Goal: Task Accomplishment & Management: Manage account settings

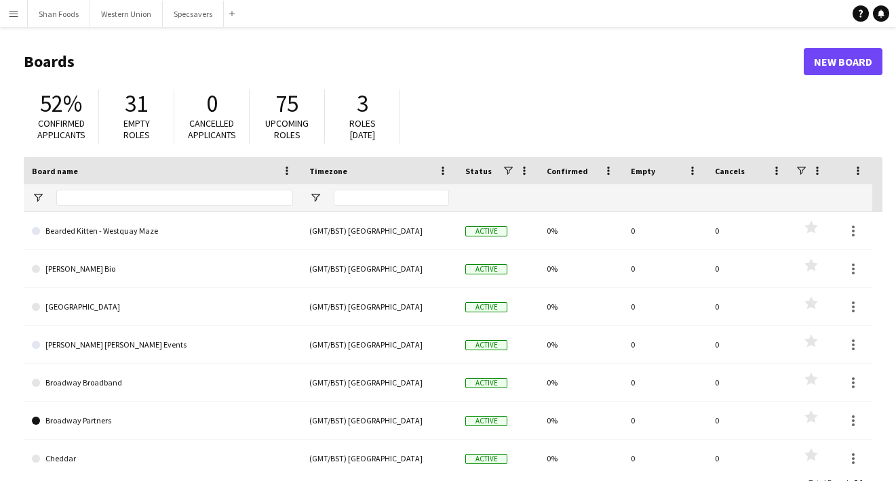
click at [7, 17] on button "Menu" at bounding box center [13, 13] width 27 height 27
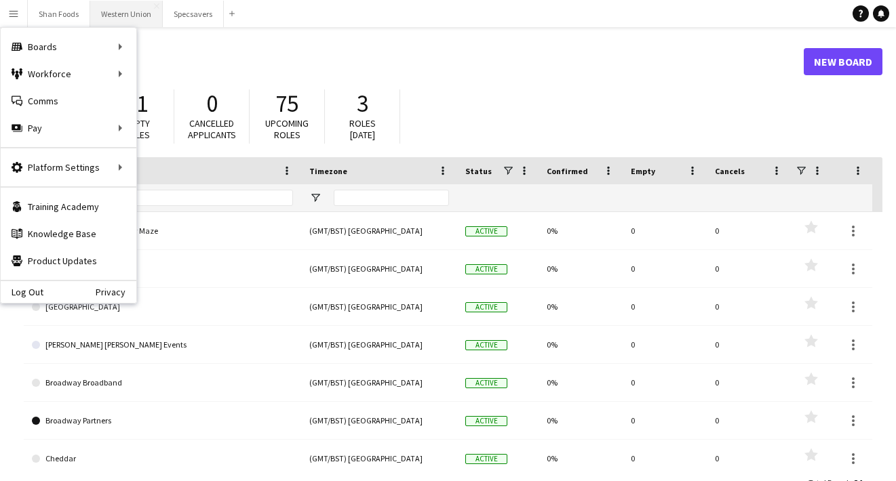
click at [128, 14] on button "Western Union Close" at bounding box center [126, 14] width 73 height 26
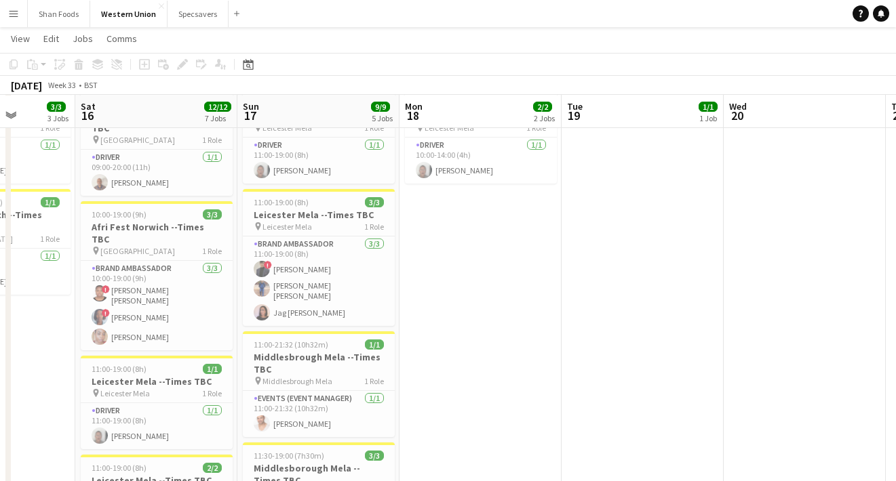
scroll to position [179, 0]
click at [271, 410] on app-card-role "Events (Event Manager) [DATE] 11:00-21:32 (10h32m) [PERSON_NAME]" at bounding box center [319, 414] width 152 height 46
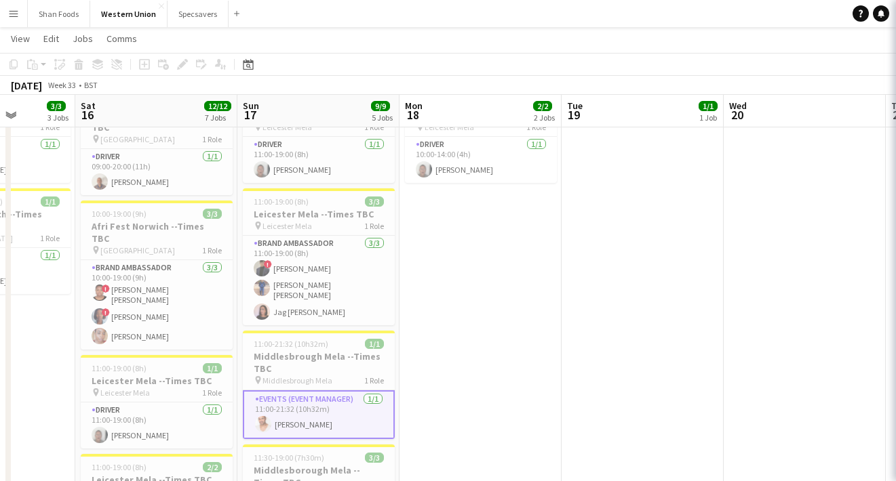
click at [271, 416] on app-user-avatar at bounding box center [263, 424] width 16 height 16
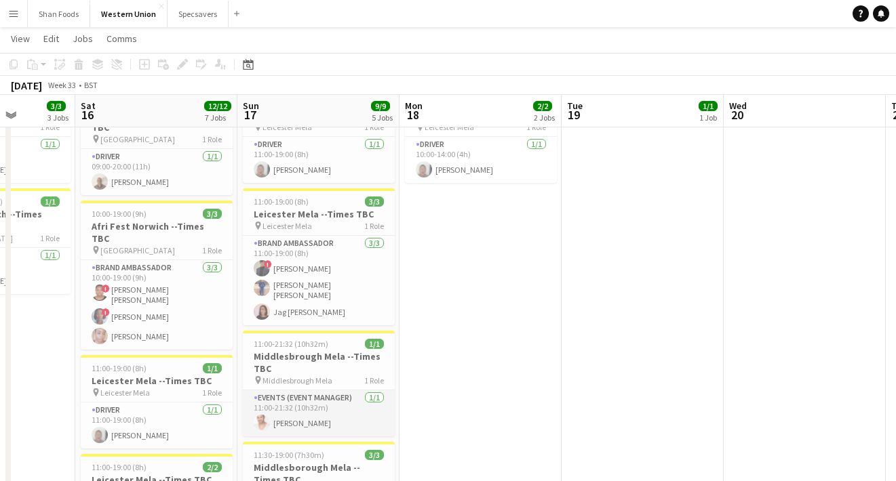
click at [304, 391] on app-card-role "Events (Event Manager) [DATE] 11:00-21:32 (10h32m) [PERSON_NAME]" at bounding box center [319, 414] width 152 height 46
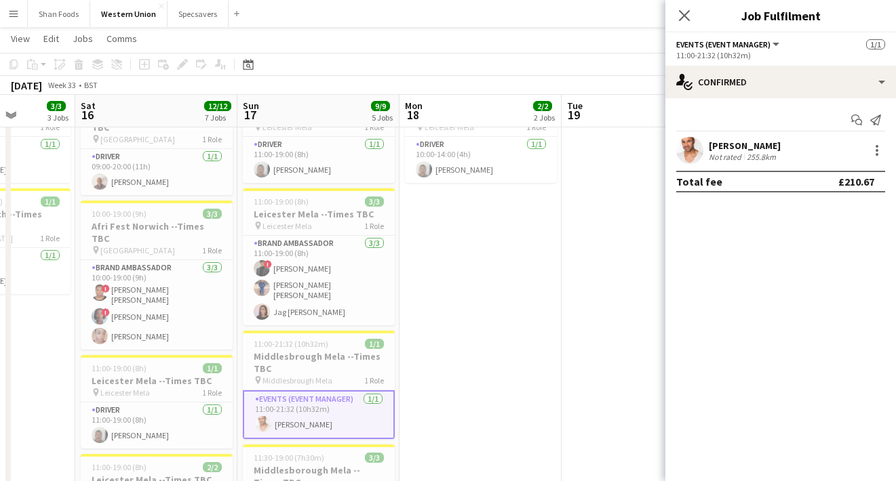
click at [568, 357] on app-date-cell "10:00-13:00 (3h) 1/1 [GEOGRAPHIC_DATA] --Times TBC pin Middlesborough Mela 1 Ro…" at bounding box center [642, 435] width 162 height 925
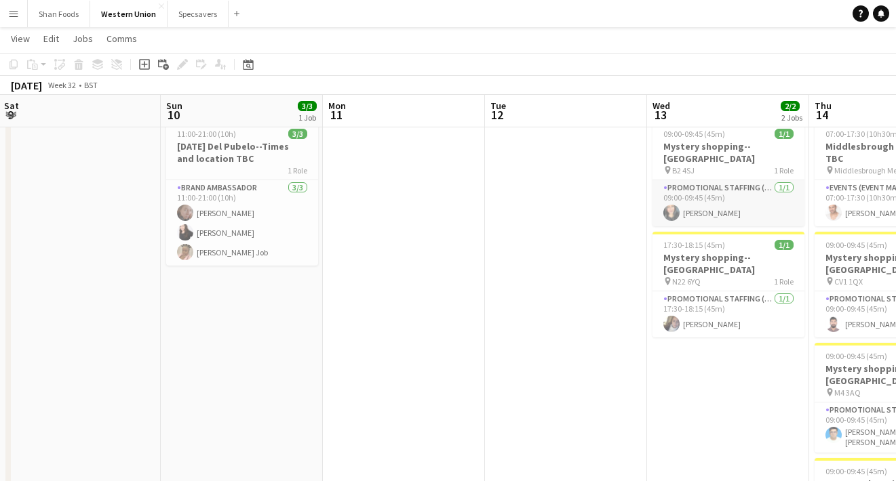
scroll to position [0, 296]
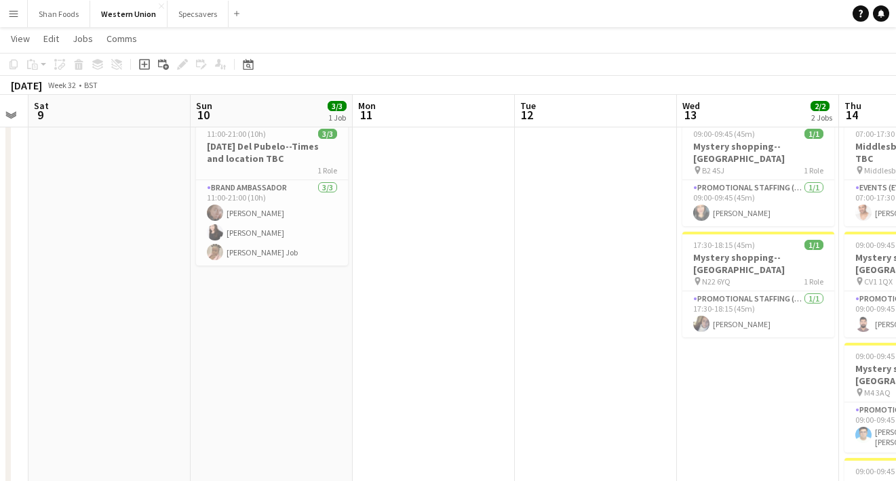
click at [15, 12] on app-icon "Menu" at bounding box center [13, 13] width 11 height 11
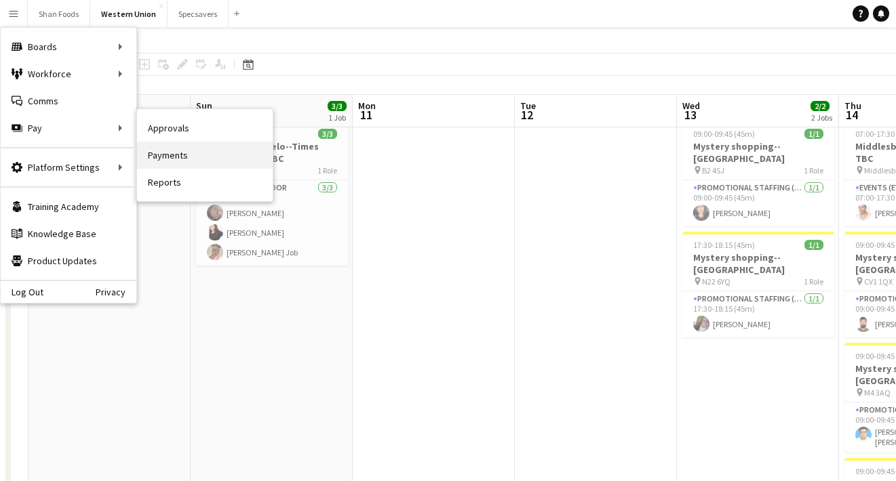
click at [178, 157] on link "Payments" at bounding box center [205, 155] width 136 height 27
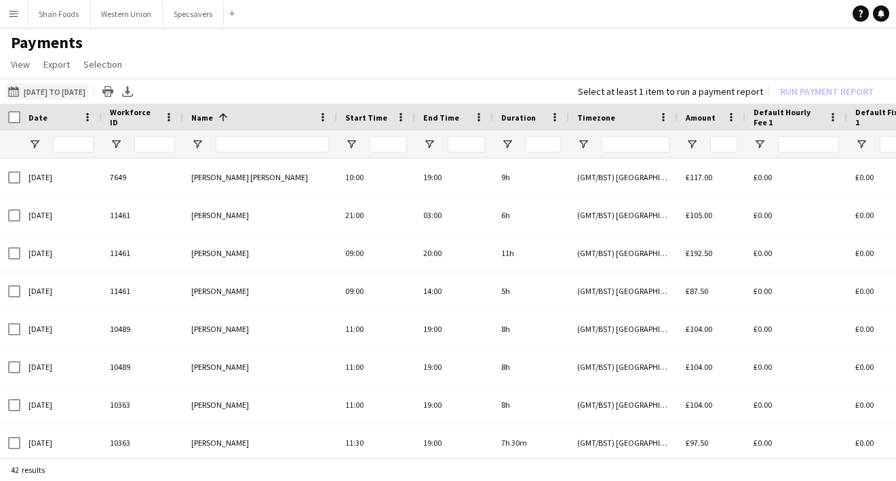
click at [62, 98] on button "[DATE] to [DATE] [DATE] to [DATE]" at bounding box center [46, 91] width 83 height 16
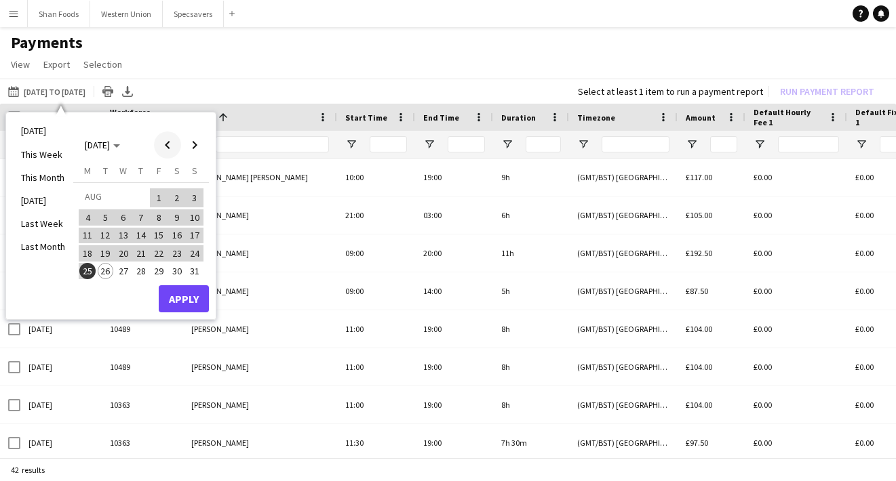
click at [166, 149] on span "Previous month" at bounding box center [167, 145] width 27 height 27
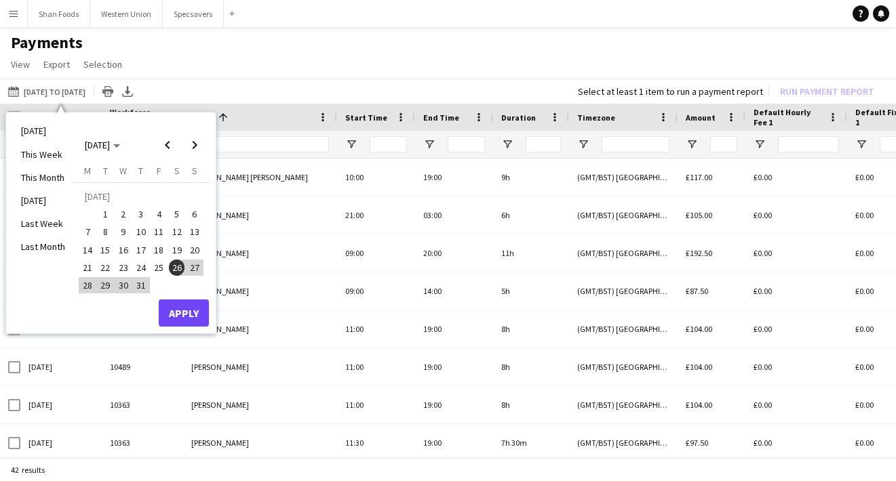
click at [163, 266] on span "25" at bounding box center [159, 268] width 16 height 16
click at [176, 268] on span "26" at bounding box center [177, 268] width 16 height 16
click at [197, 147] on span "Next month" at bounding box center [194, 145] width 27 height 27
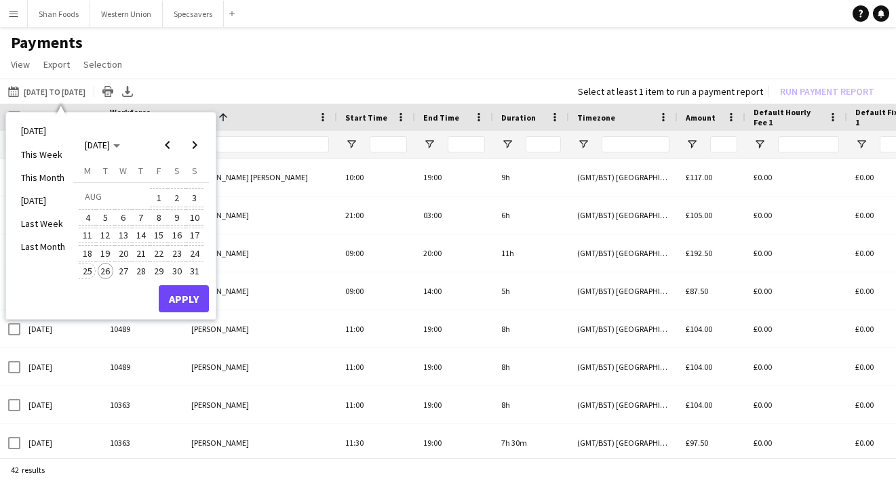
click at [92, 269] on span "25" at bounding box center [87, 271] width 16 height 16
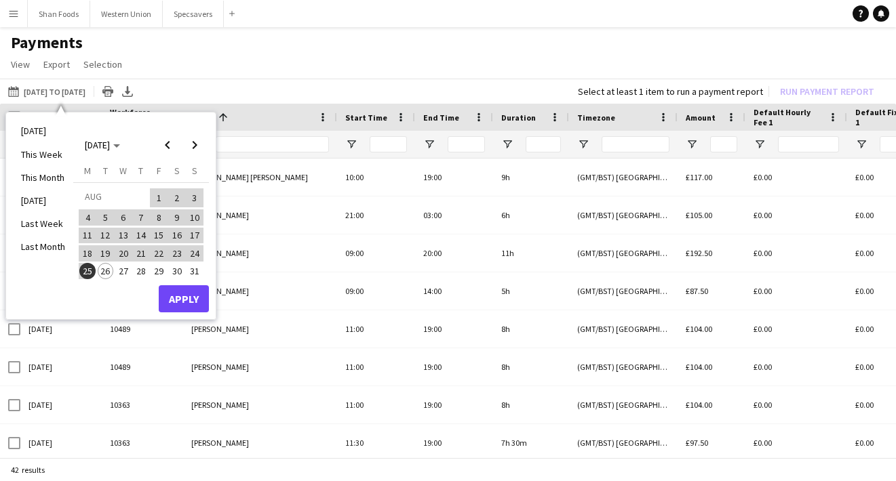
click at [197, 297] on button "Apply" at bounding box center [184, 298] width 50 height 27
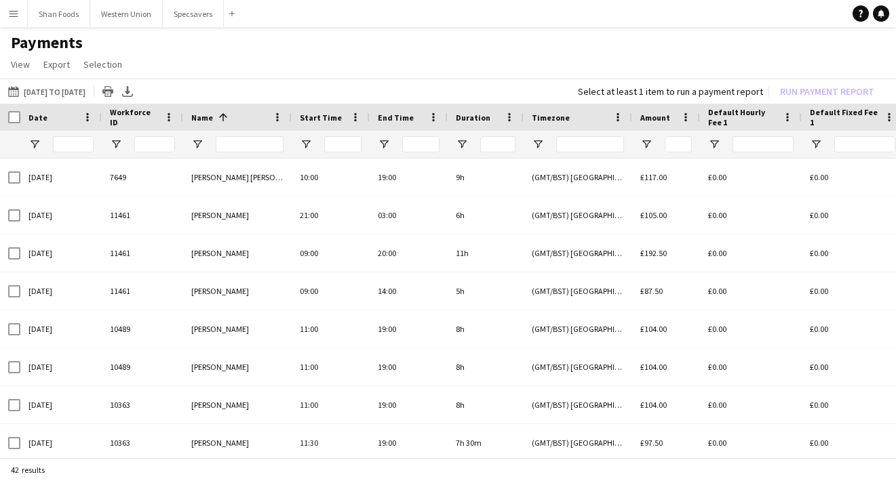
click at [16, 111] on div at bounding box center [10, 117] width 20 height 27
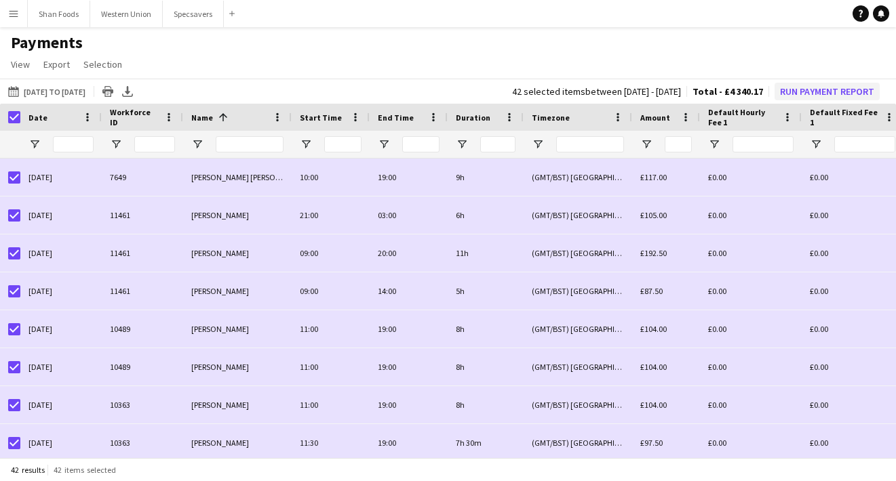
click at [797, 94] on button "Run Payment Report" at bounding box center [826, 92] width 105 height 18
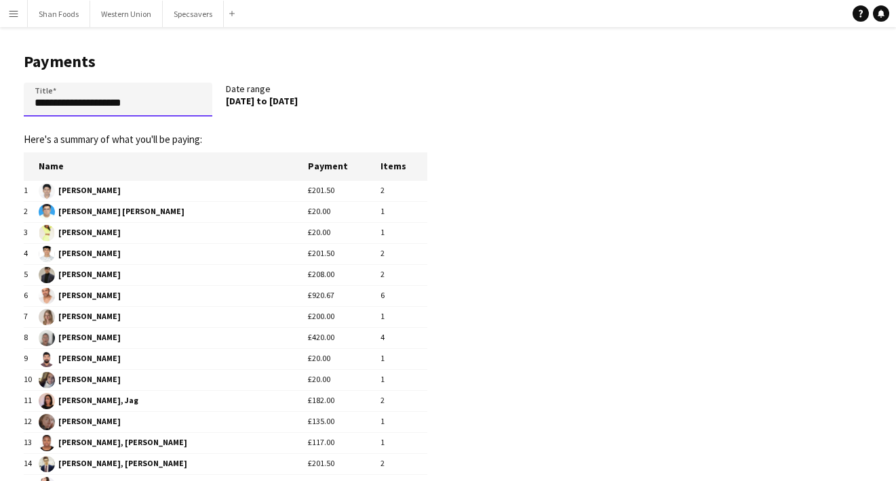
click at [68, 107] on input "**********" at bounding box center [118, 100] width 189 height 34
type input "**********"
drag, startPoint x: 19, startPoint y: 187, endPoint x: 481, endPoint y: 307, distance: 477.0
click at [481, 307] on app-pay-new-report "**********" at bounding box center [448, 396] width 896 height 739
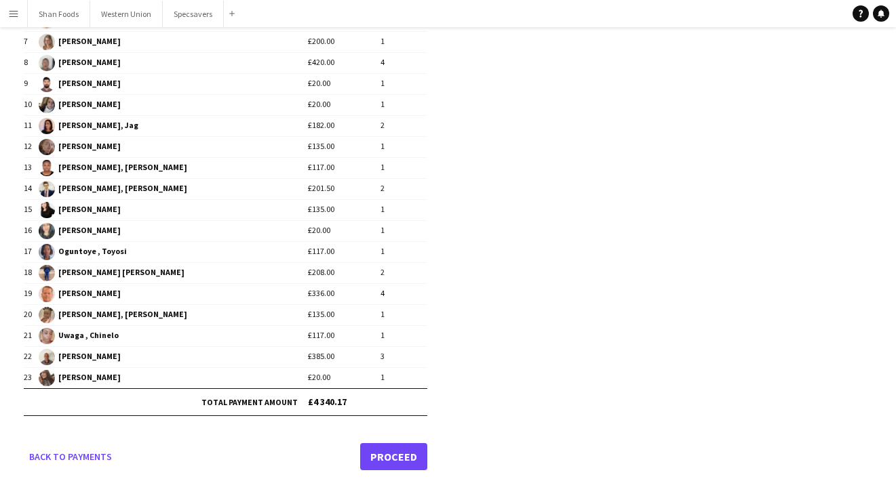
scroll to position [284, 0]
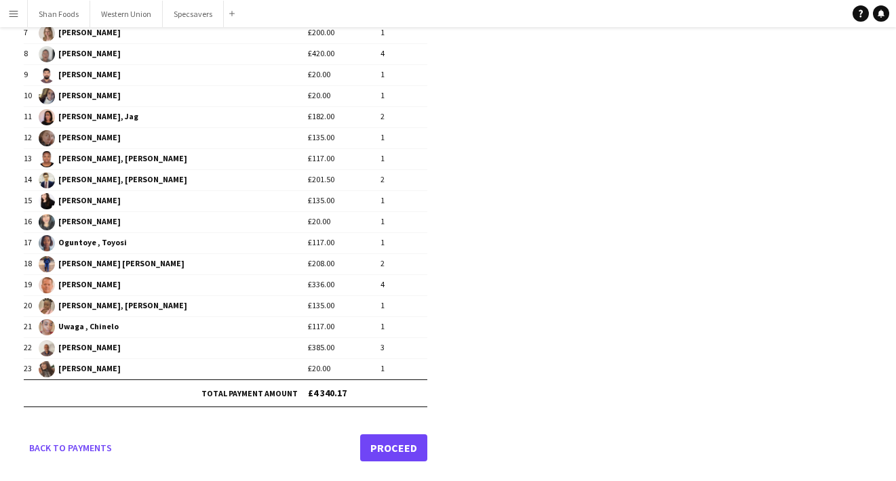
drag, startPoint x: 12, startPoint y: 172, endPoint x: 409, endPoint y: 370, distance: 444.3
click at [409, 370] on main "**********" at bounding box center [220, 112] width 441 height 739
copy form "Here's a summary of what you'll be paying: Name Payment Items 1 [PERSON_NAME] £…"
click at [483, 306] on app-pay-new-report "**********" at bounding box center [448, 112] width 896 height 739
click at [410, 435] on link "Proceed" at bounding box center [393, 448] width 67 height 27
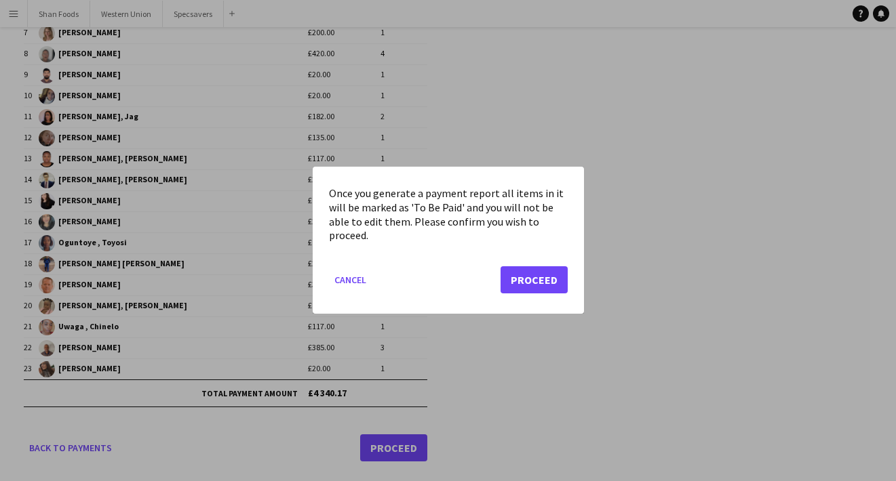
scroll to position [0, 0]
click at [525, 271] on button "Proceed" at bounding box center [533, 280] width 67 height 27
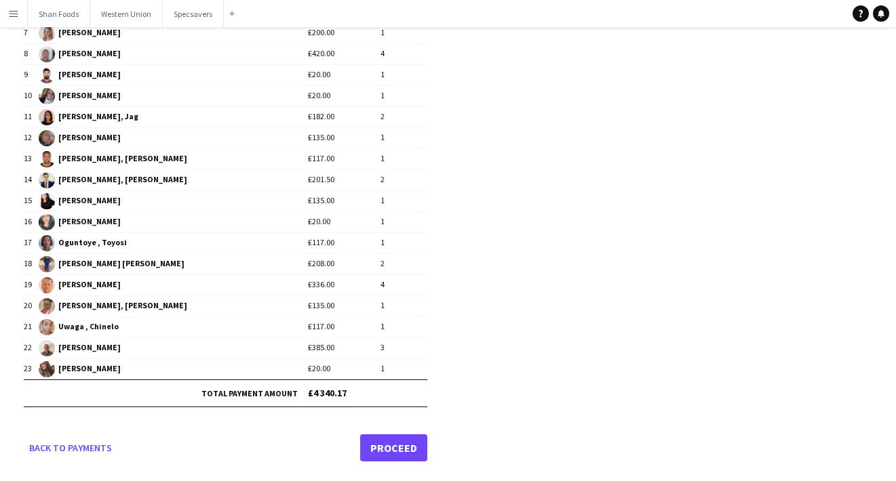
scroll to position [284, 0]
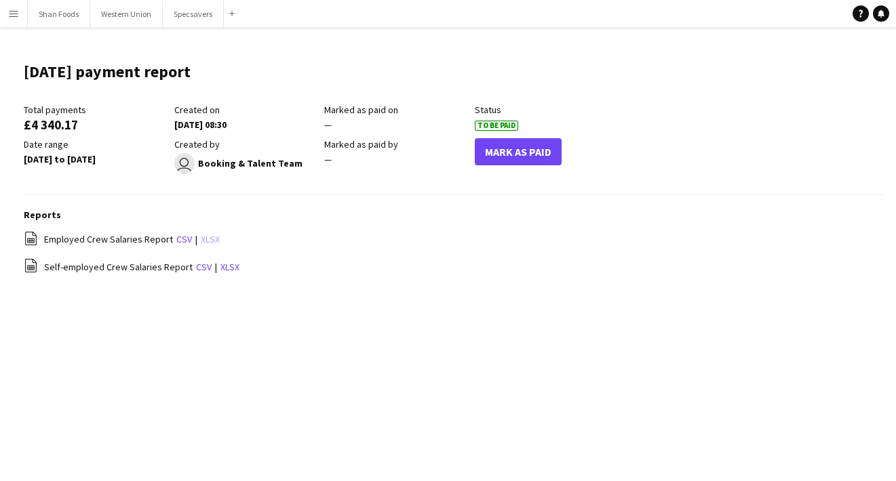
click at [210, 237] on link "xlsx" at bounding box center [210, 239] width 19 height 12
click at [226, 262] on link "xlsx" at bounding box center [229, 267] width 19 height 12
click at [17, 14] on app-icon "Menu" at bounding box center [13, 13] width 11 height 11
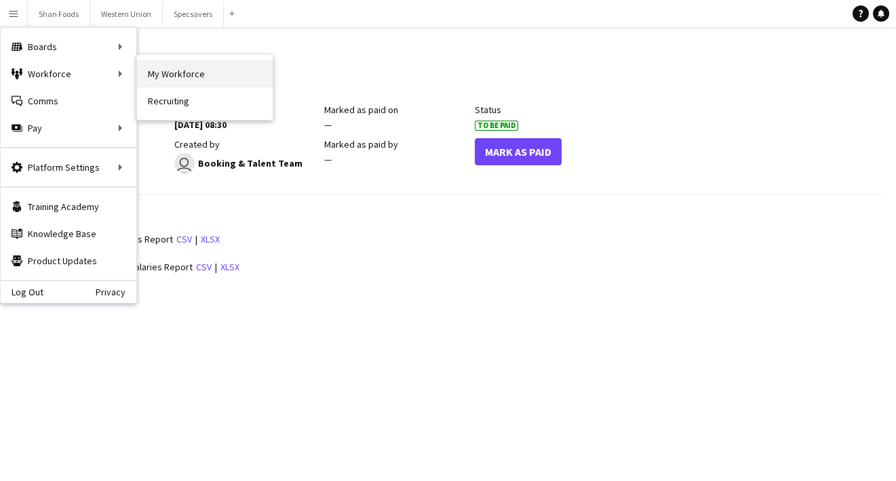
click at [184, 66] on link "My Workforce" at bounding box center [205, 73] width 136 height 27
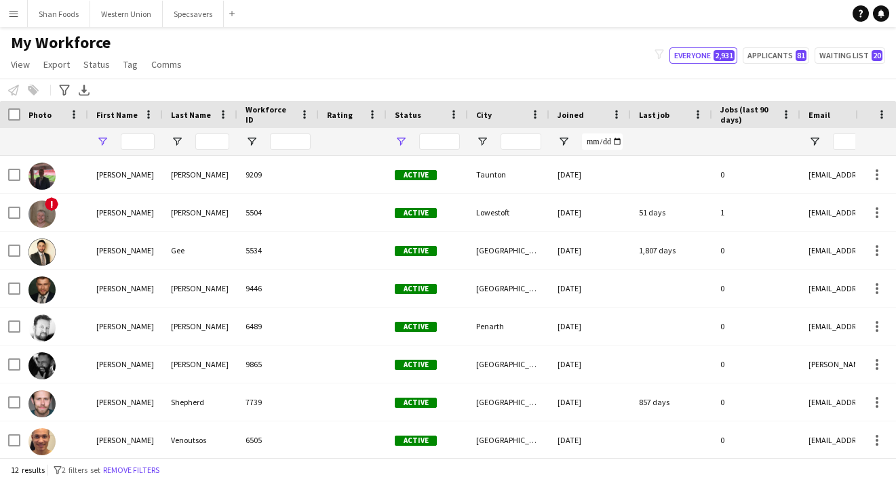
type input "******"
type input "**********"
click at [146, 139] on input "******" at bounding box center [138, 142] width 34 height 16
drag, startPoint x: 150, startPoint y: 140, endPoint x: 66, endPoint y: 138, distance: 83.4
click at [66, 140] on div "******" at bounding box center [735, 141] width 1470 height 27
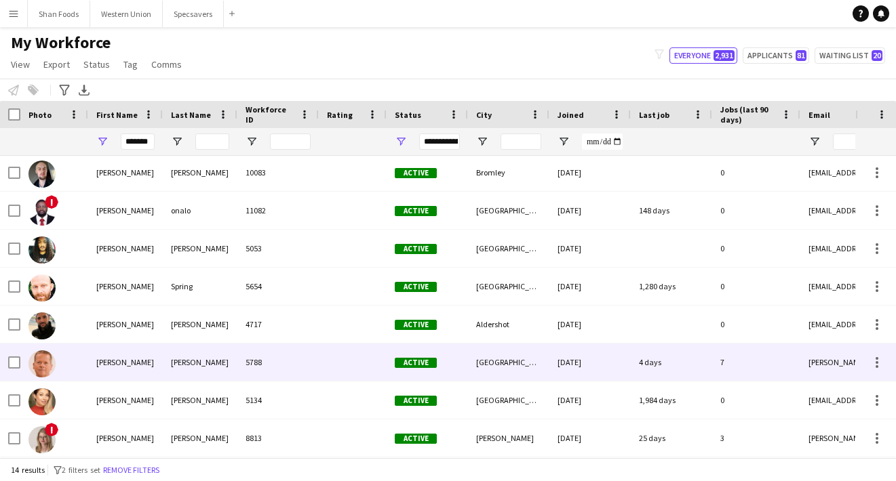
click at [108, 359] on div "[PERSON_NAME]" at bounding box center [125, 362] width 75 height 37
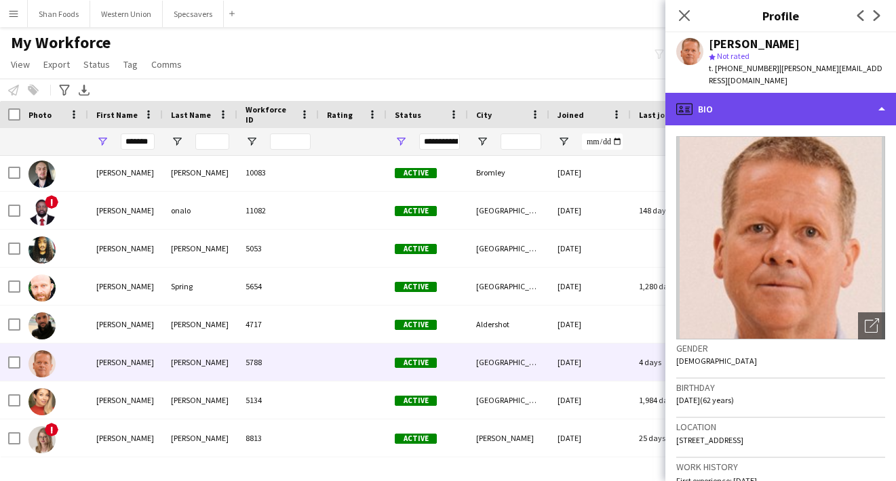
click at [799, 101] on div "profile Bio" at bounding box center [780, 109] width 231 height 33
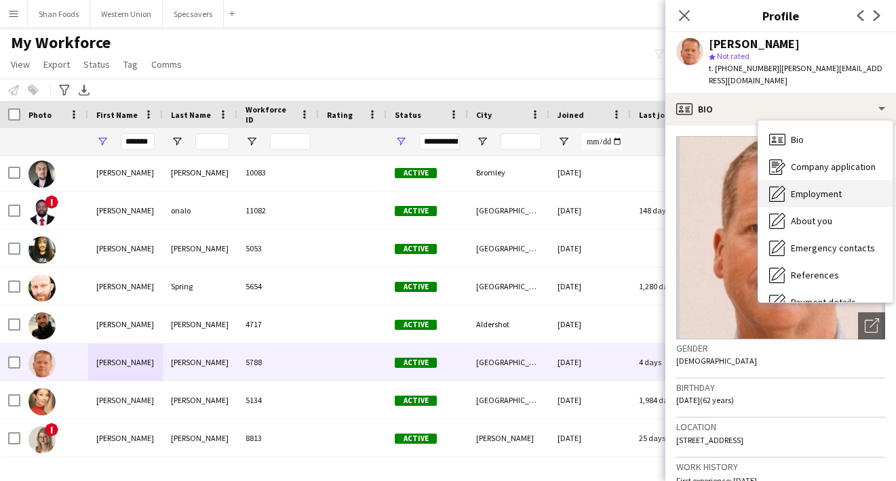
click at [803, 188] on span "Employment" at bounding box center [816, 194] width 51 height 12
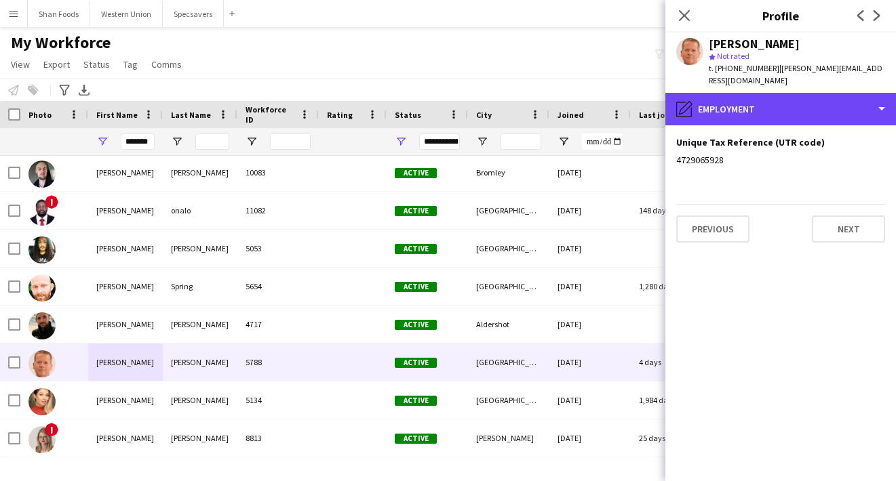
click at [755, 93] on div "pencil4 Employment" at bounding box center [780, 109] width 231 height 33
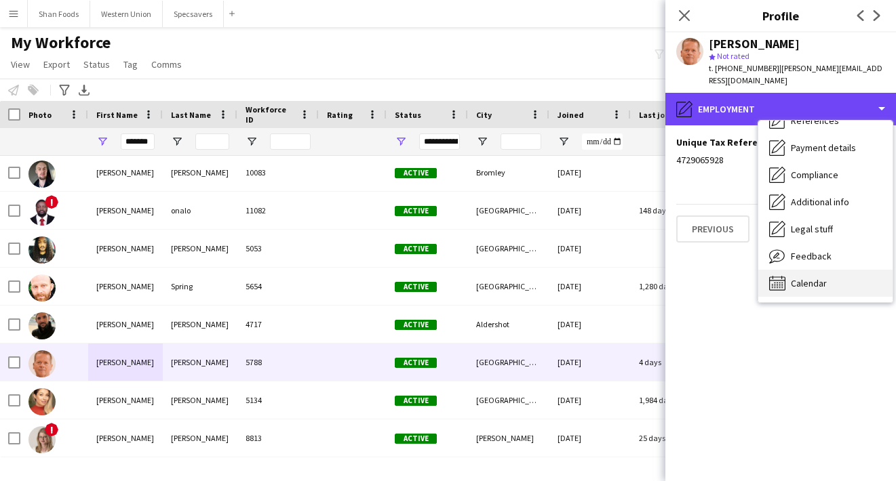
scroll to position [155, 0]
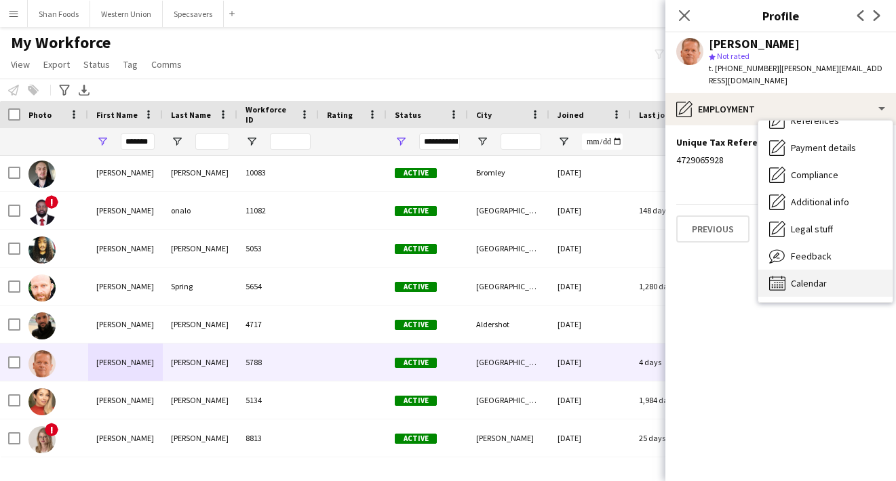
click at [795, 277] on span "Calendar" at bounding box center [809, 283] width 36 height 12
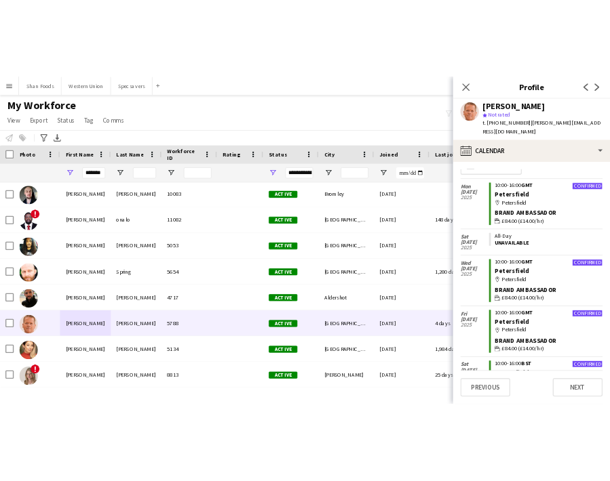
scroll to position [29, 0]
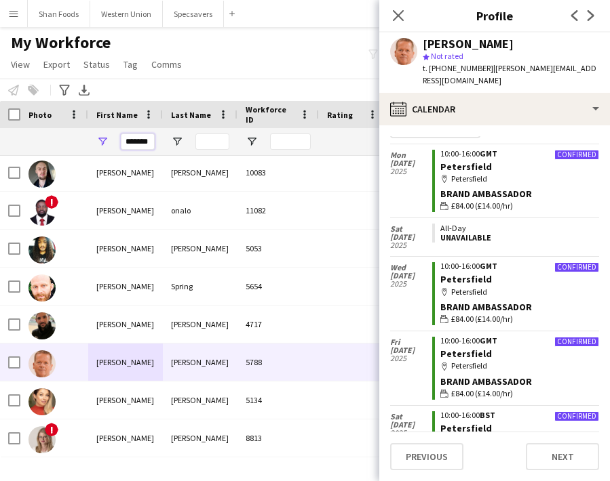
click at [150, 143] on input "*******" at bounding box center [138, 142] width 34 height 16
type input "*"
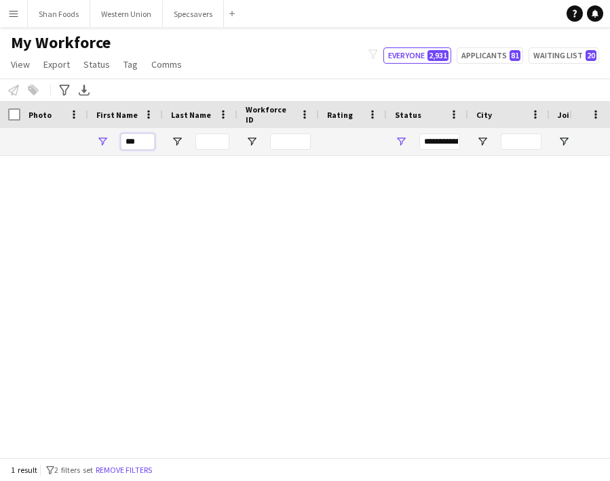
scroll to position [0, 0]
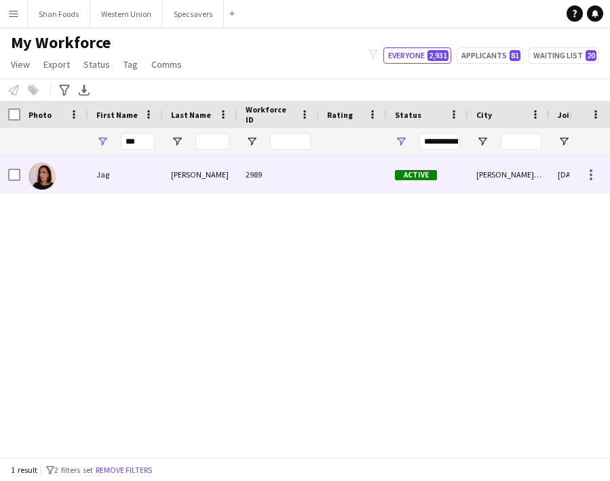
click at [132, 176] on div "Jag" at bounding box center [125, 174] width 75 height 37
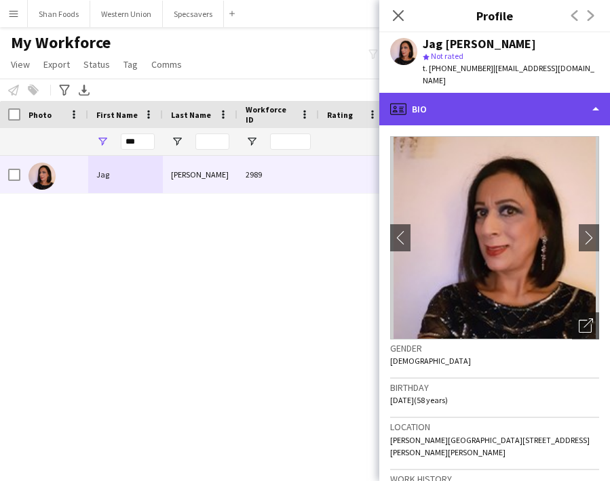
click at [456, 97] on div "profile Bio" at bounding box center [494, 109] width 231 height 33
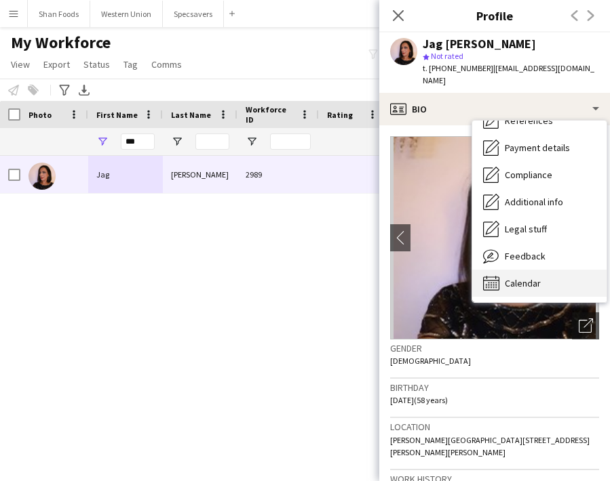
click at [507, 277] on span "Calendar" at bounding box center [523, 283] width 36 height 12
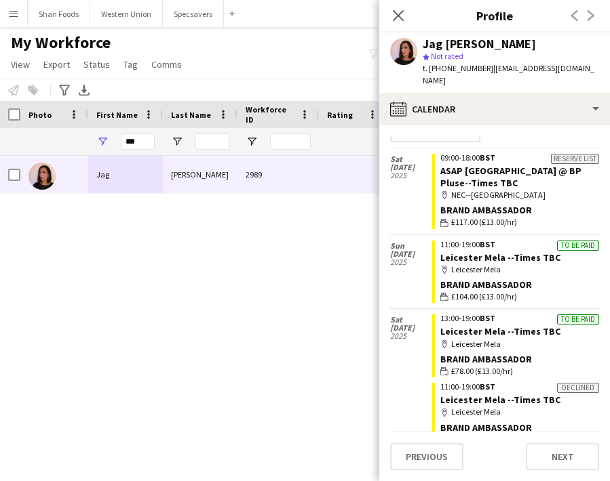
scroll to position [28, 0]
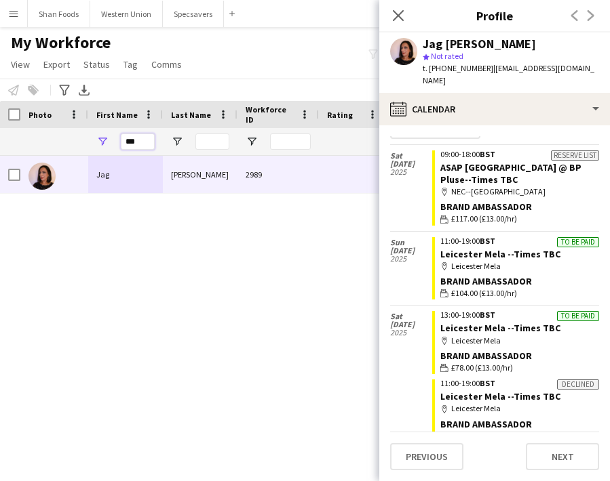
drag, startPoint x: 144, startPoint y: 143, endPoint x: 63, endPoint y: 144, distance: 80.7
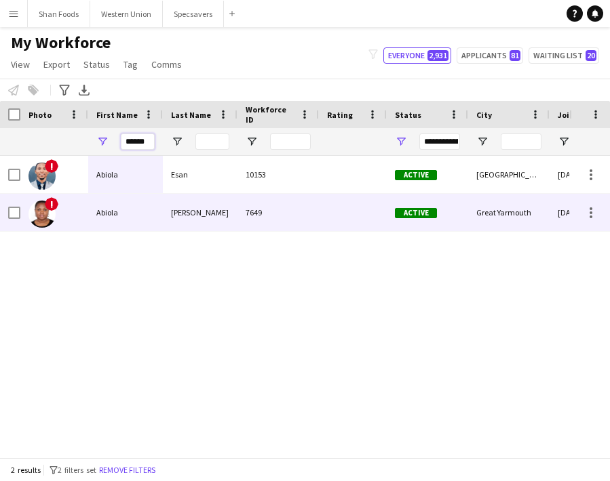
type input "******"
click at [112, 206] on div "Abiola" at bounding box center [125, 212] width 75 height 37
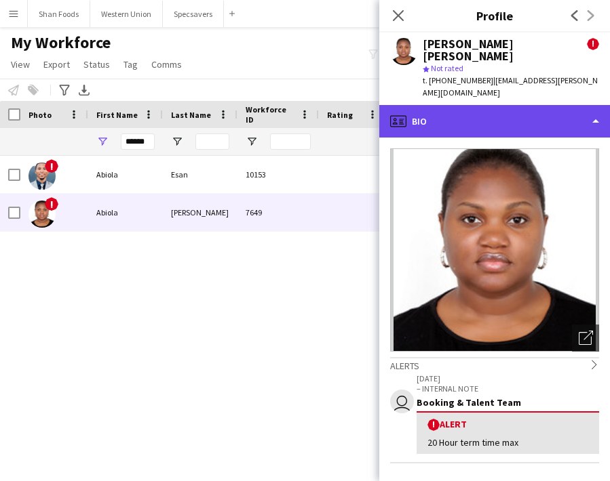
click at [459, 105] on div "profile Bio" at bounding box center [494, 121] width 231 height 33
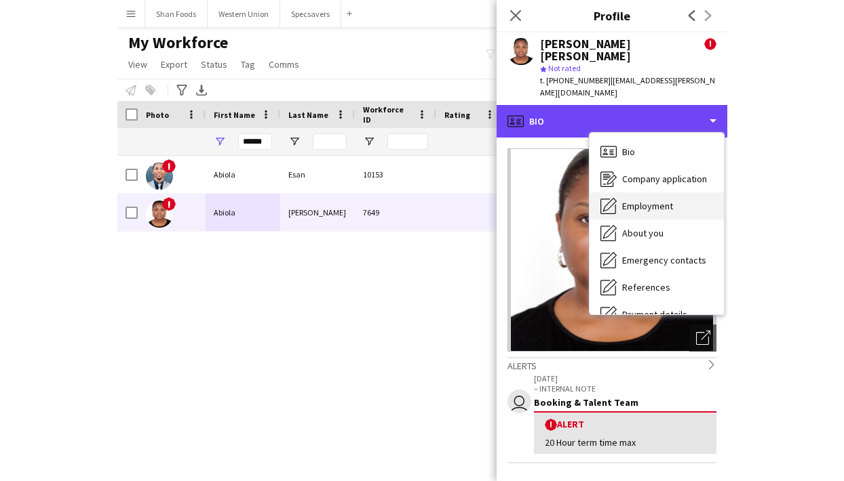
scroll to position [155, 0]
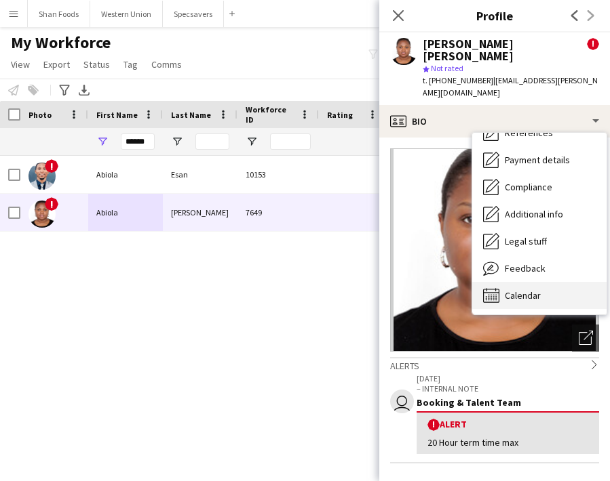
click at [517, 282] on div "Calendar Calendar" at bounding box center [539, 295] width 134 height 27
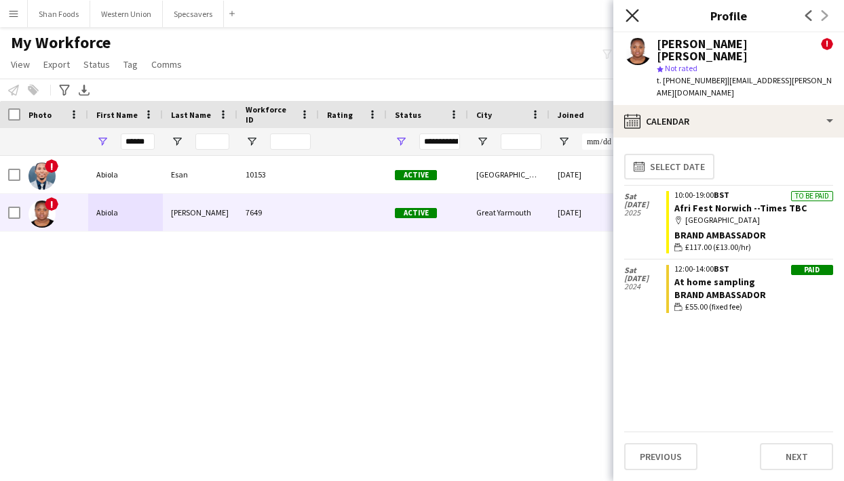
click at [636, 18] on icon "Close pop-in" at bounding box center [631, 15] width 13 height 13
